Goal: Transaction & Acquisition: Purchase product/service

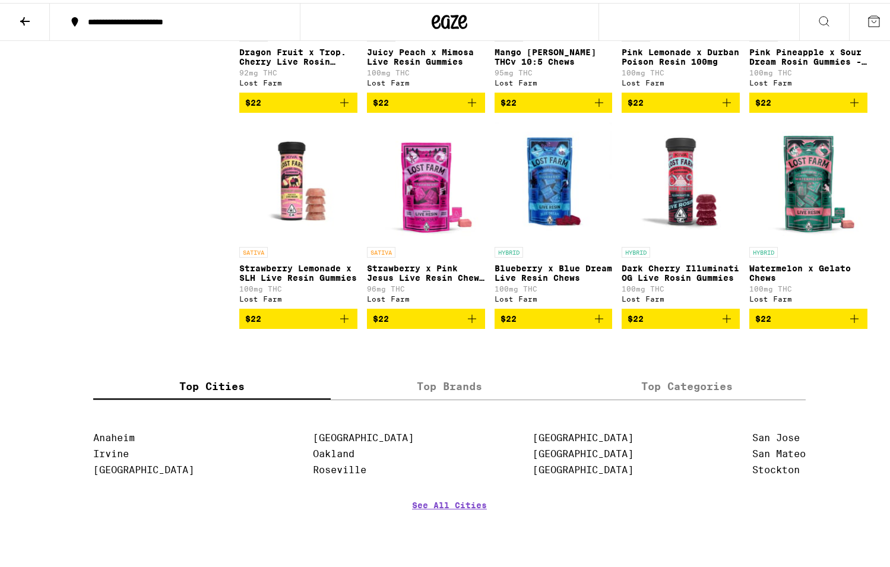
scroll to position [4390, 0]
